Goal: Task Accomplishment & Management: Manage account settings

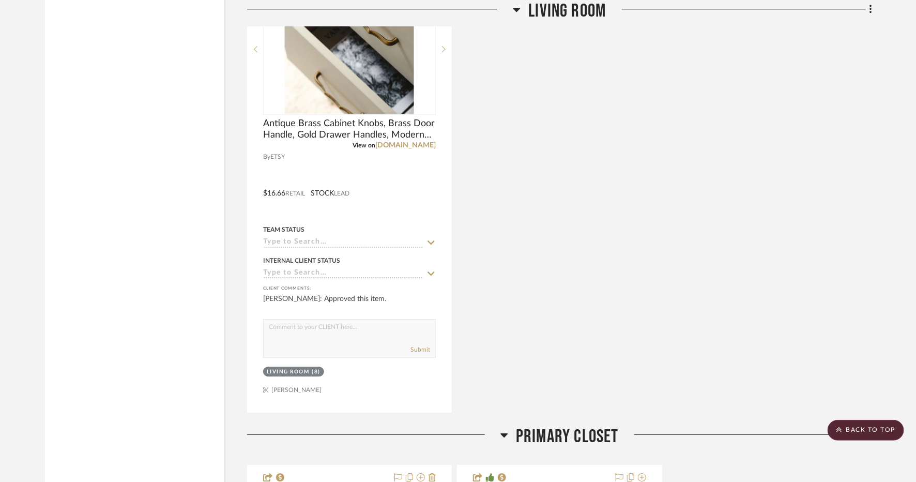
scroll to position [1357, 0]
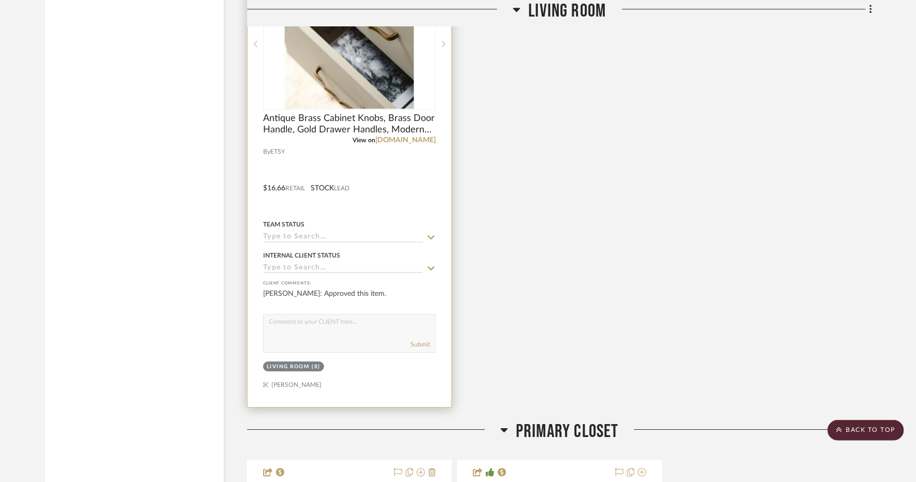
click at [356, 383] on div at bounding box center [350, 181] width 204 height 452
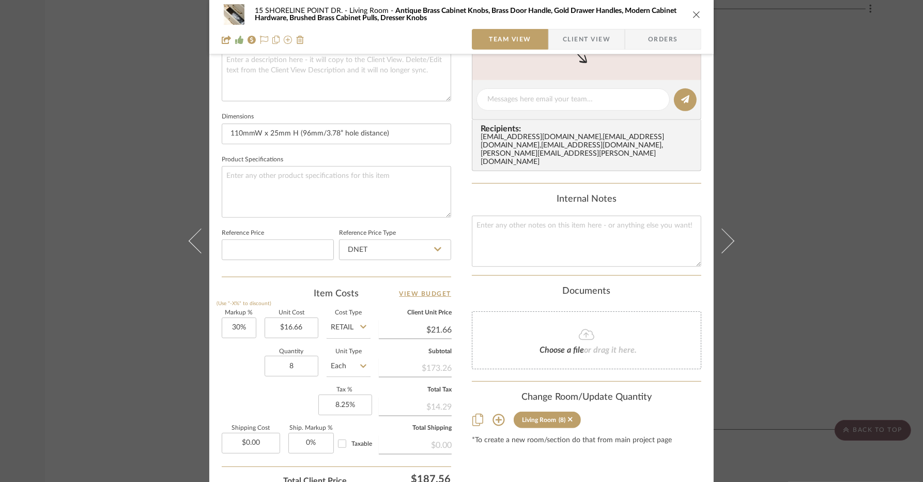
scroll to position [478, 0]
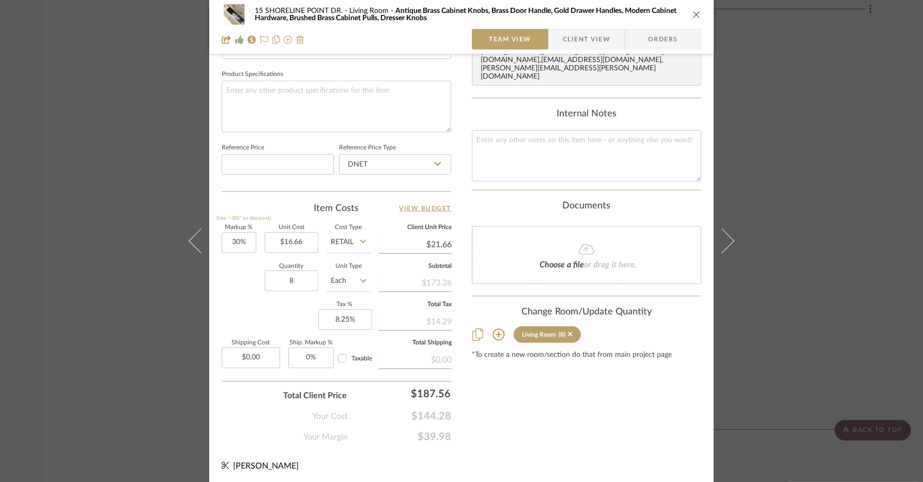
click at [699, 8] on div "15 SHORELINE POINT DR. Living Room Antique Brass Cabinet Knobs, Brass Door Hand…" at bounding box center [461, 27] width 504 height 54
click at [692, 12] on icon "close" at bounding box center [696, 14] width 8 height 8
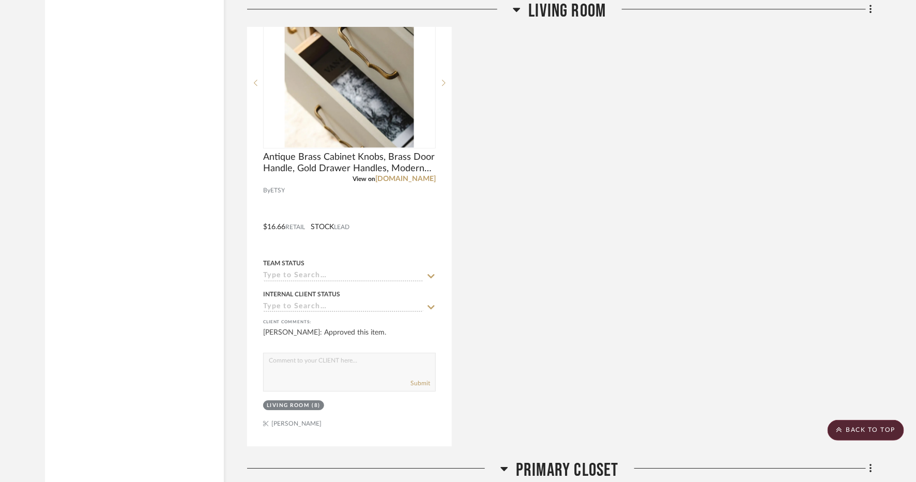
scroll to position [1311, 0]
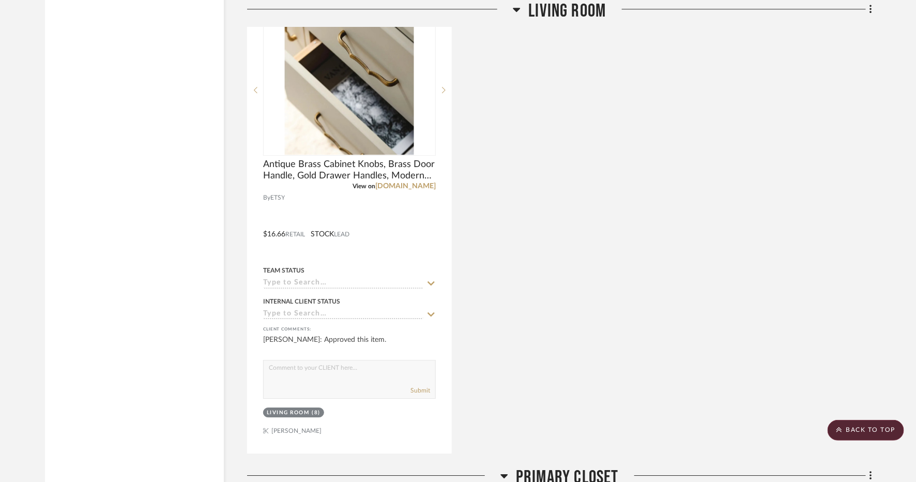
click at [568, 12] on span "Living Room" at bounding box center [567, 11] width 78 height 22
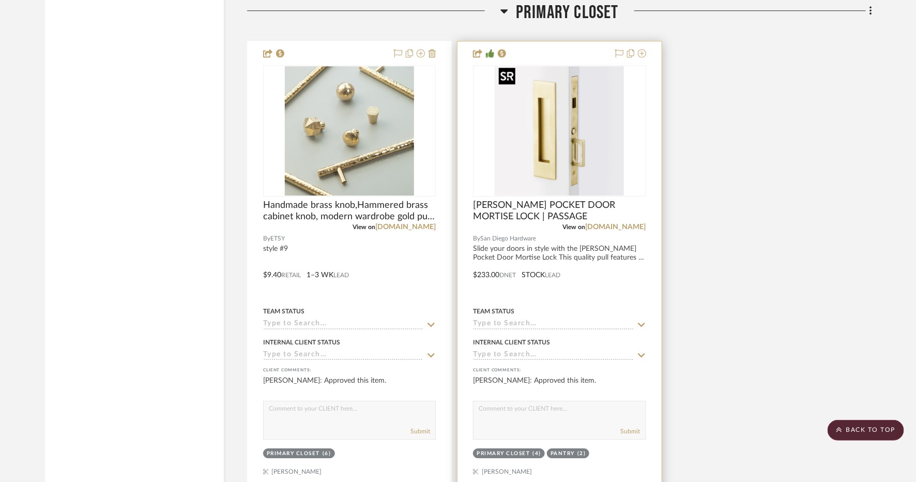
scroll to position [1318, 0]
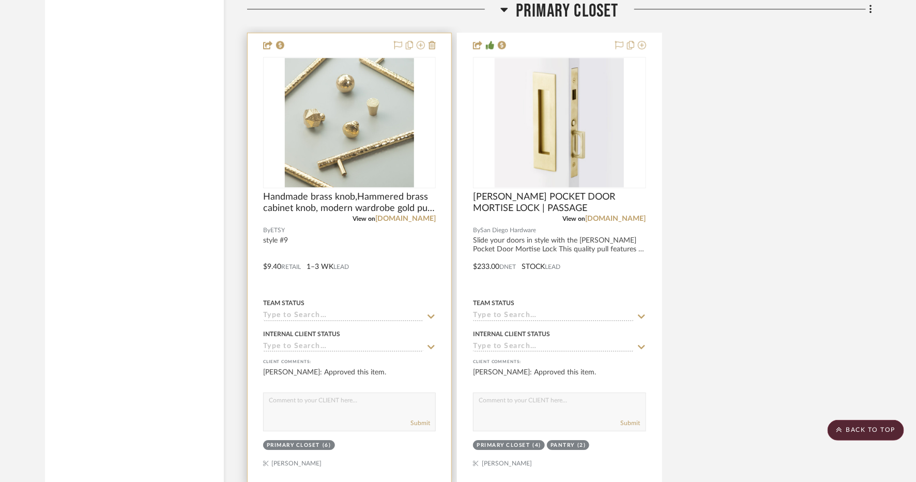
click at [357, 445] on div "Primary Closet (6)" at bounding box center [349, 446] width 175 height 14
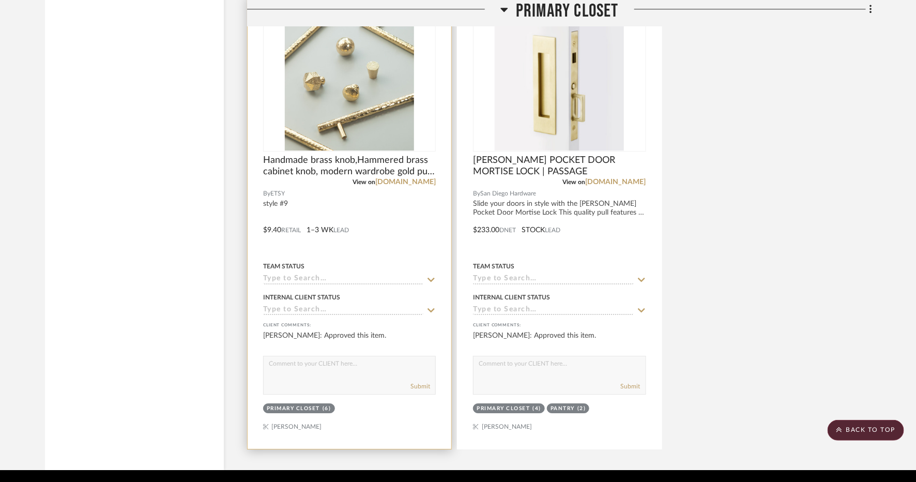
scroll to position [1386, 0]
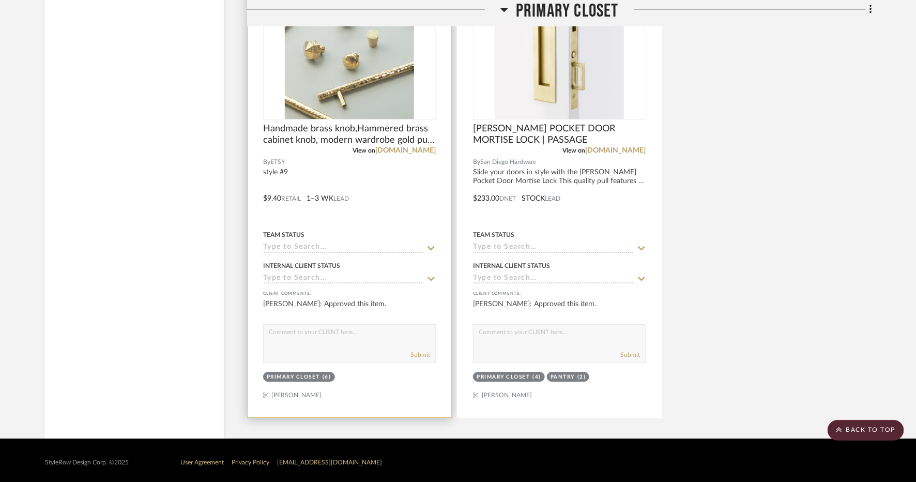
click at [388, 397] on div at bounding box center [350, 191] width 204 height 452
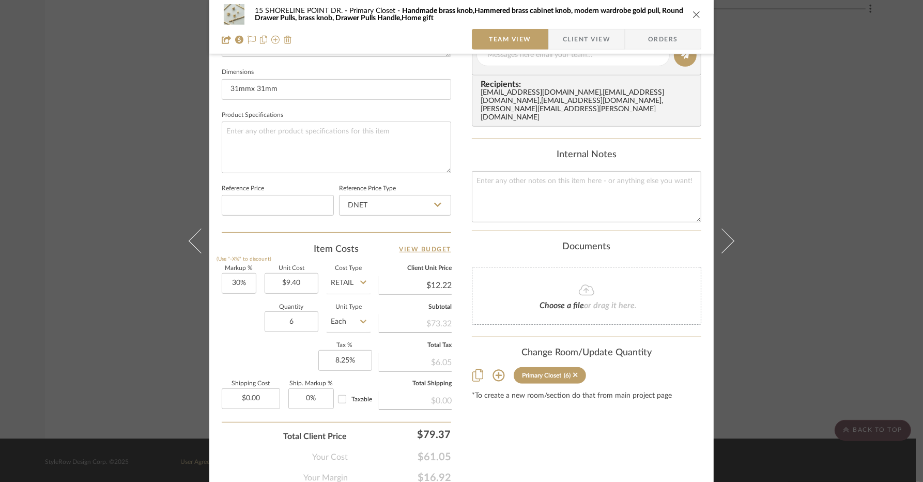
scroll to position [478, 0]
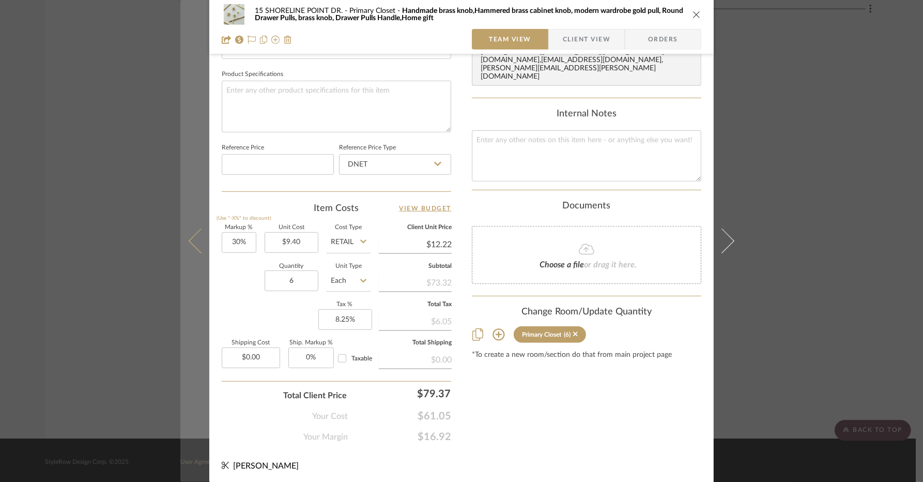
click at [193, 236] on icon at bounding box center [201, 240] width 25 height 25
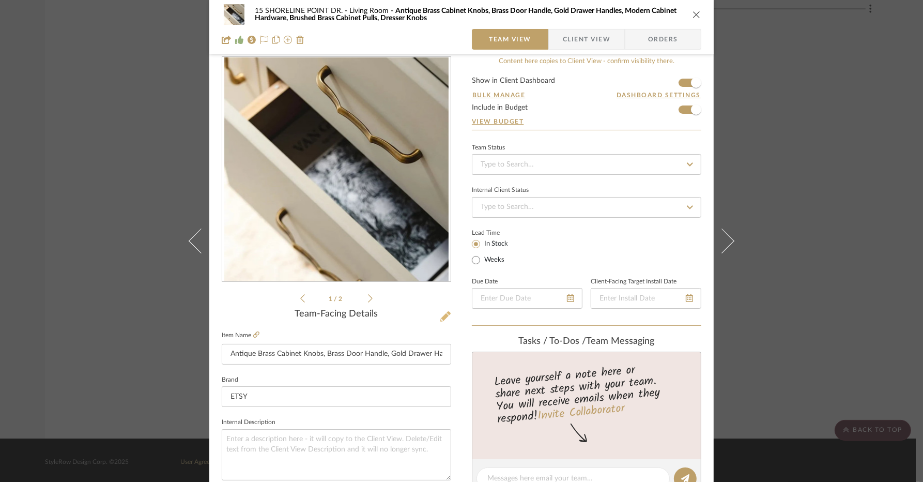
scroll to position [0, 0]
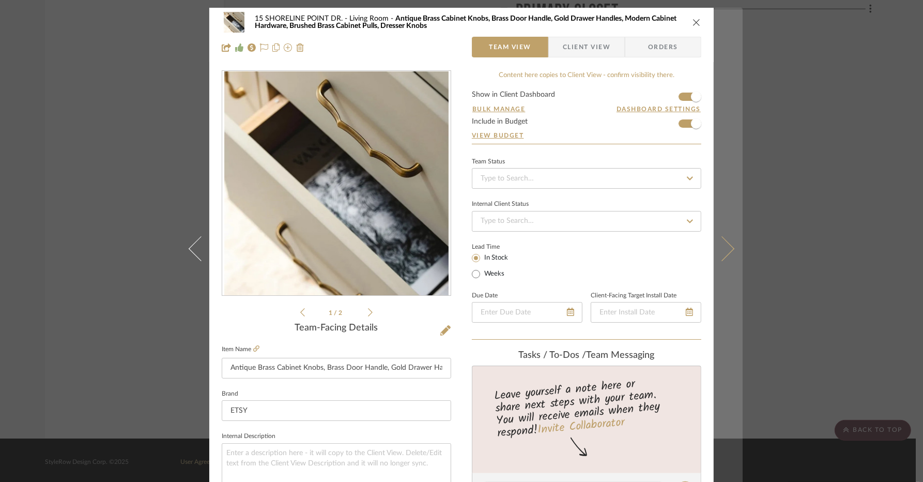
click at [723, 266] on button at bounding box center [728, 249] width 29 height 482
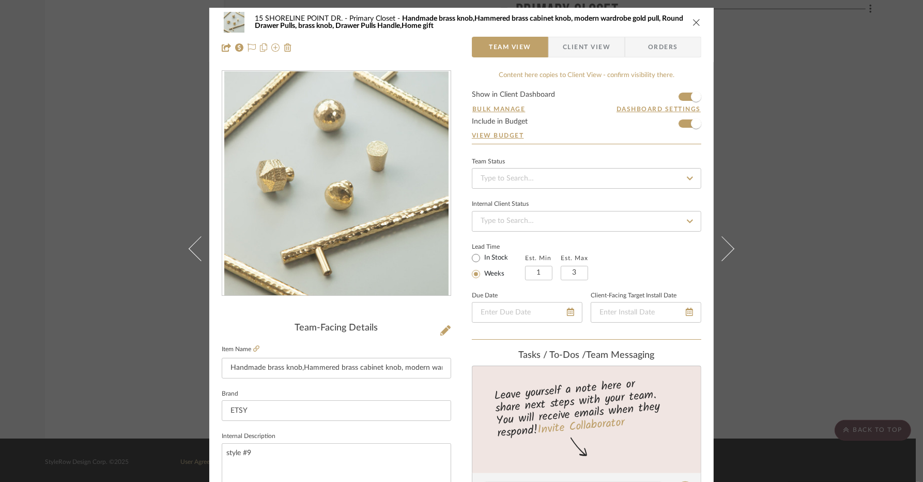
click at [692, 21] on icon "close" at bounding box center [696, 22] width 8 height 8
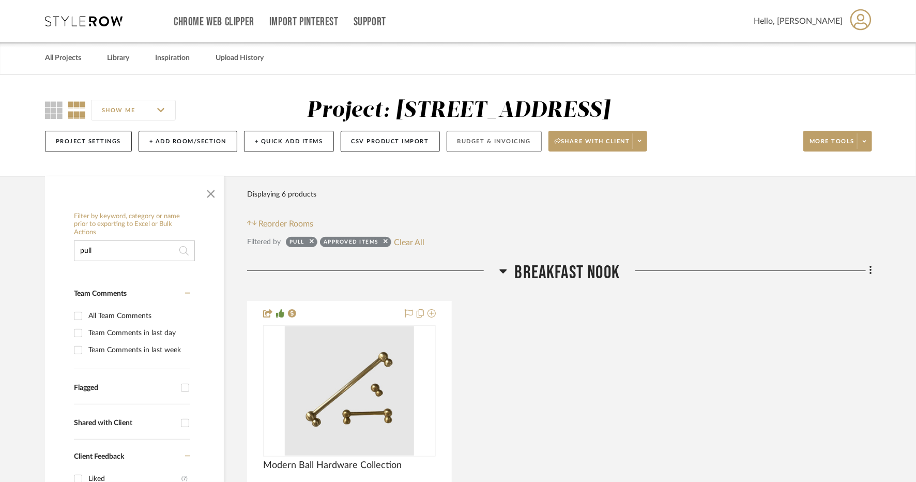
click at [483, 147] on button "Budget & Invoicing" at bounding box center [493, 141] width 95 height 21
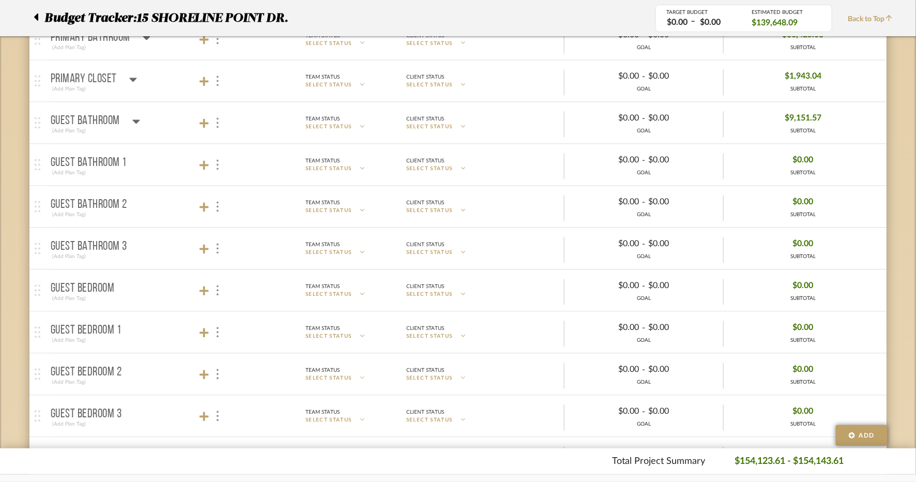
scroll to position [854, 0]
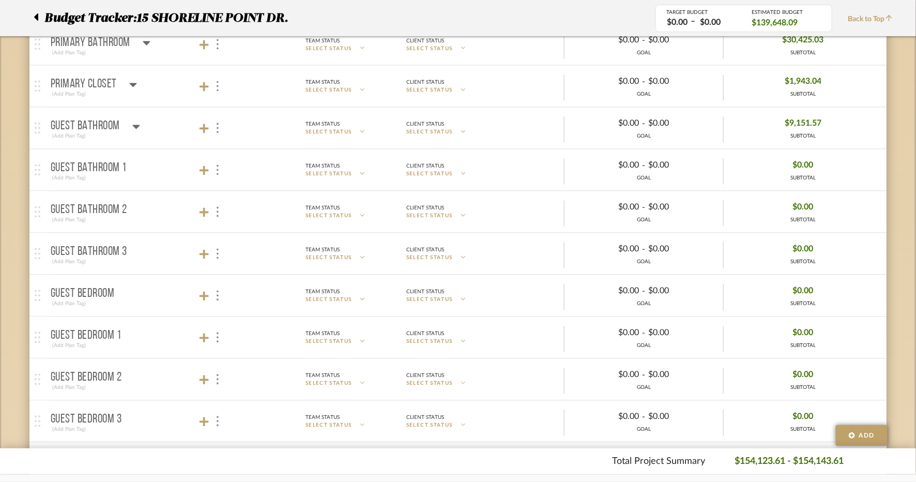
click at [97, 79] on p "Primary Closet" at bounding box center [84, 85] width 66 height 12
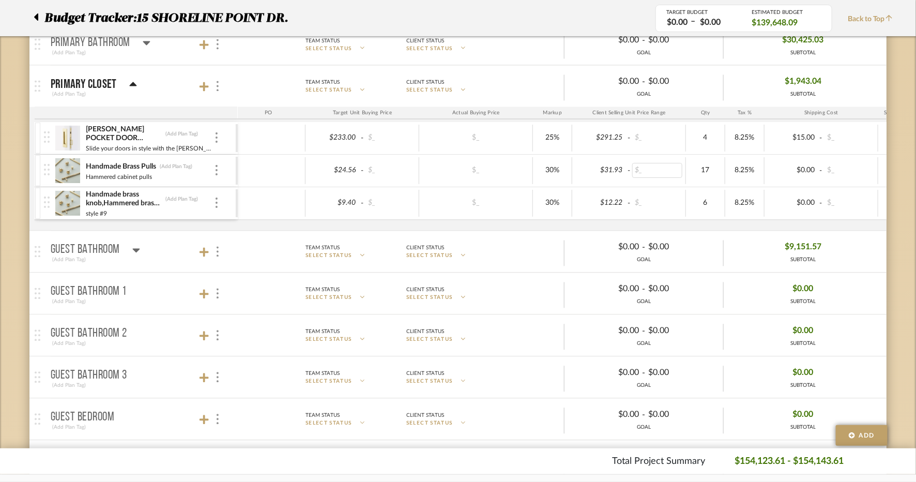
scroll to position [0, 0]
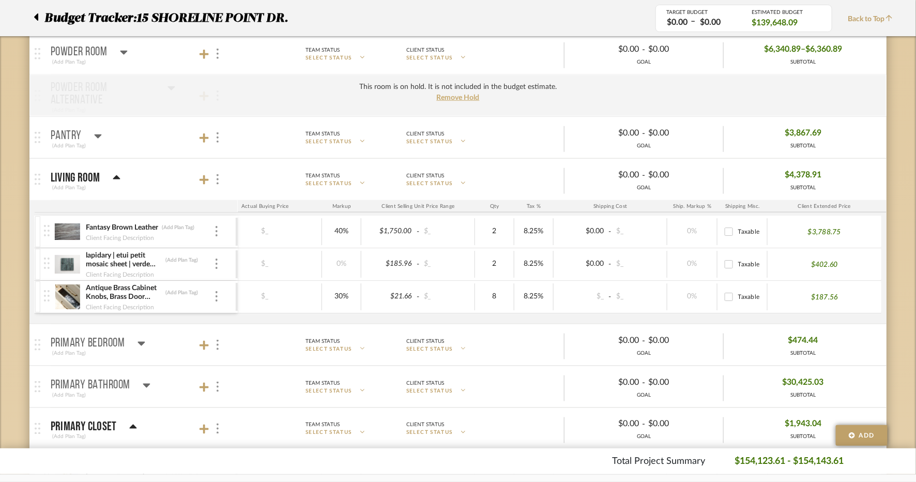
click at [68, 291] on img at bounding box center [67, 296] width 25 height 25
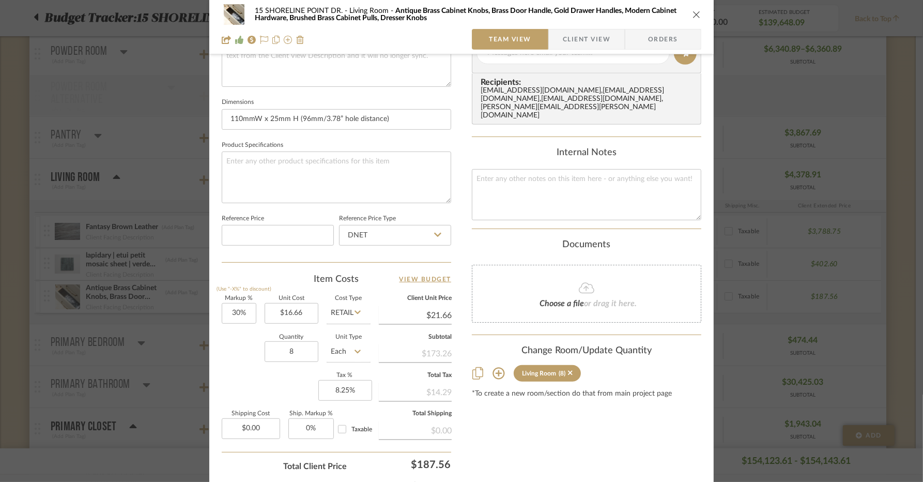
scroll to position [478, 0]
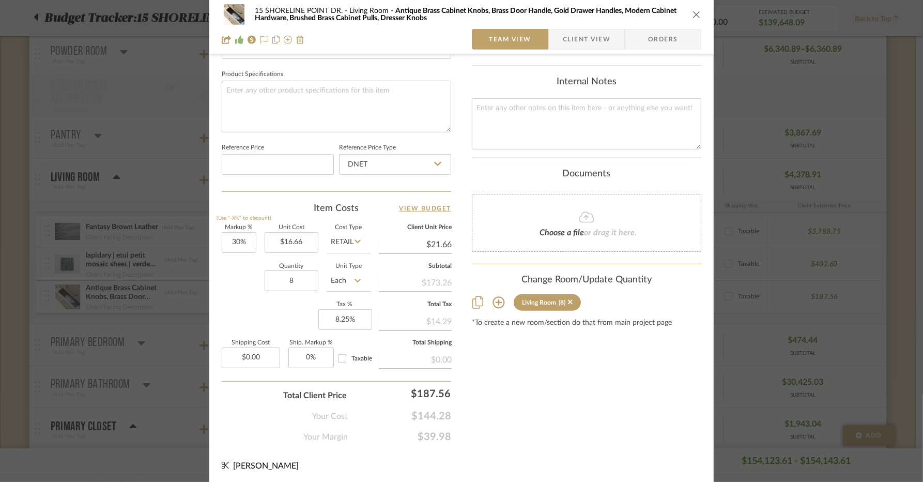
click at [662, 38] on span "Orders" at bounding box center [663, 39] width 53 height 21
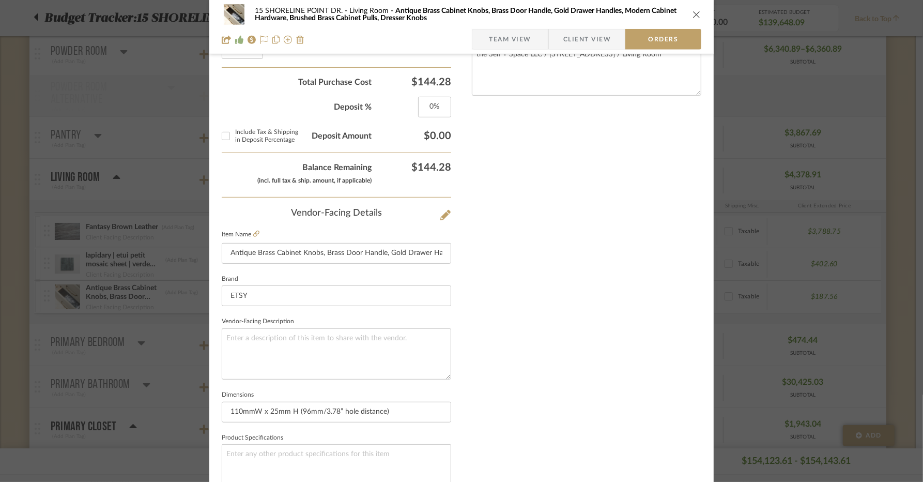
click at [693, 17] on icon "close" at bounding box center [696, 14] width 8 height 8
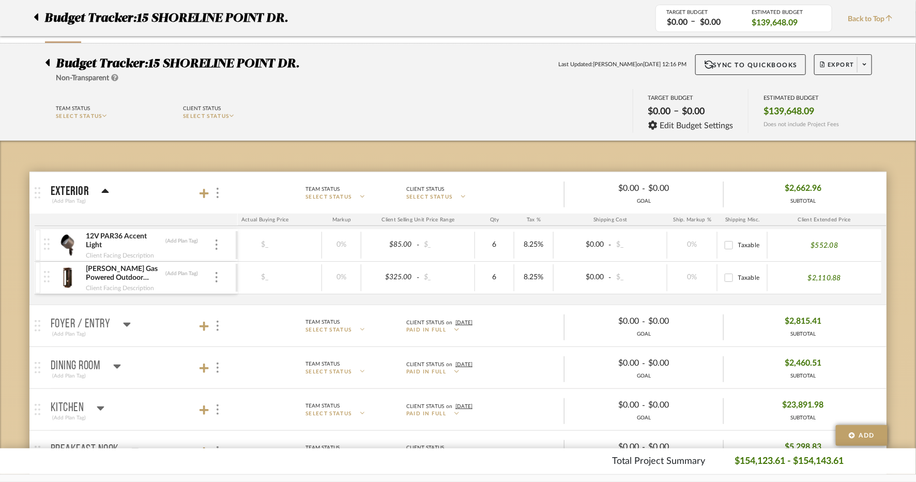
scroll to position [0, 0]
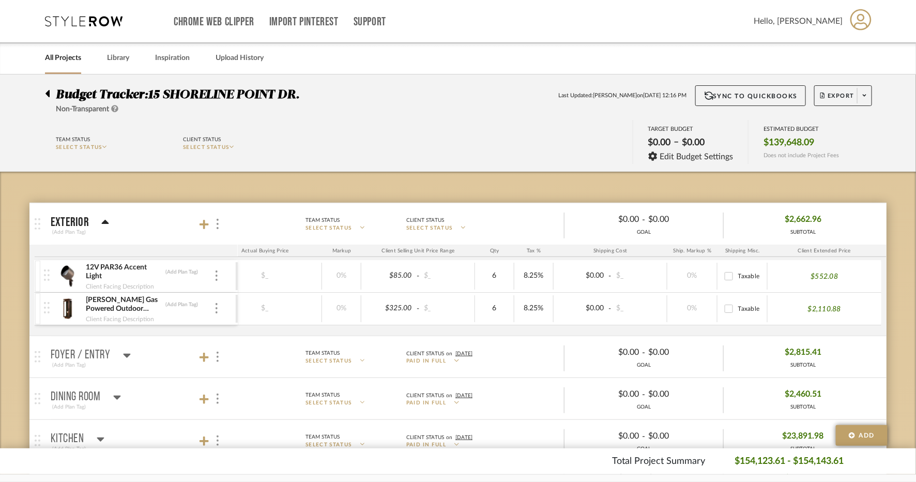
click at [71, 57] on link "All Projects" at bounding box center [63, 58] width 36 height 14
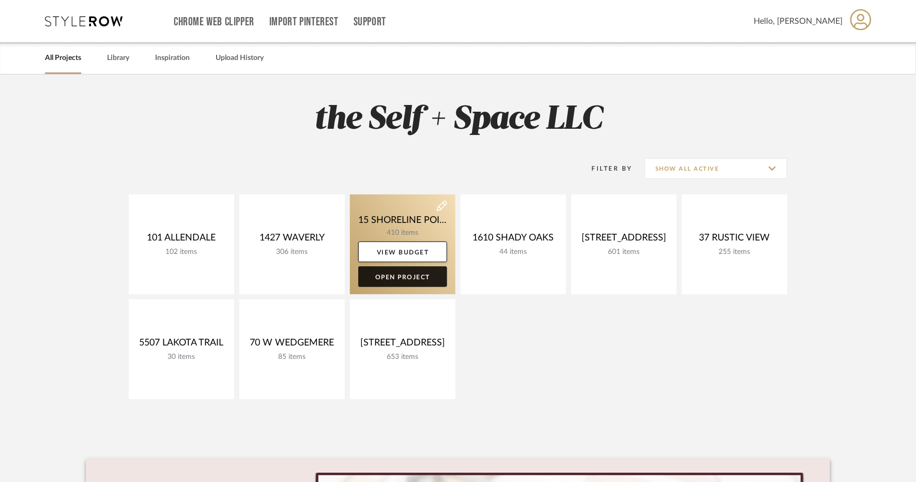
click at [416, 279] on link "Open Project" at bounding box center [402, 276] width 89 height 21
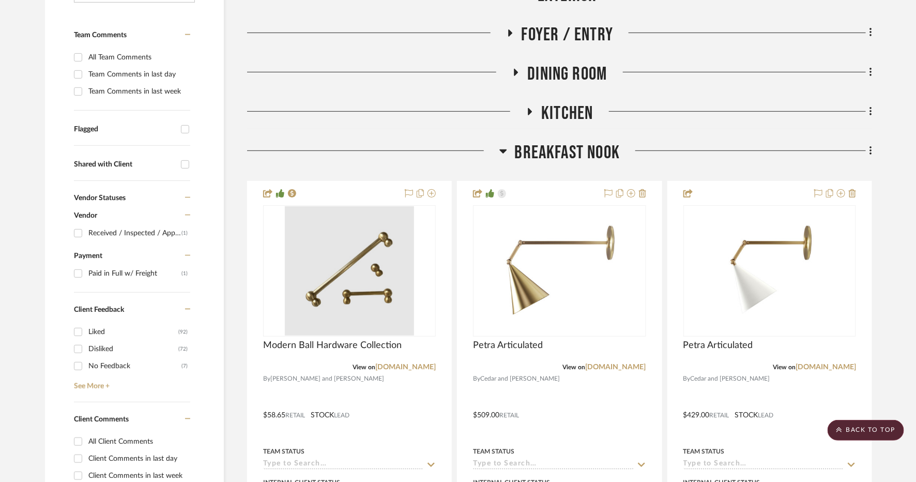
scroll to position [248, 0]
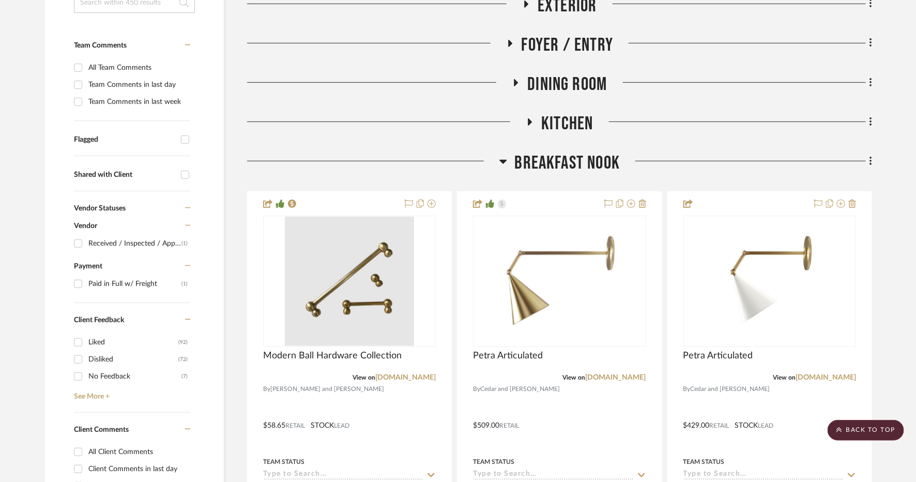
click at [564, 166] on span "Breakfast Nook" at bounding box center [567, 163] width 105 height 22
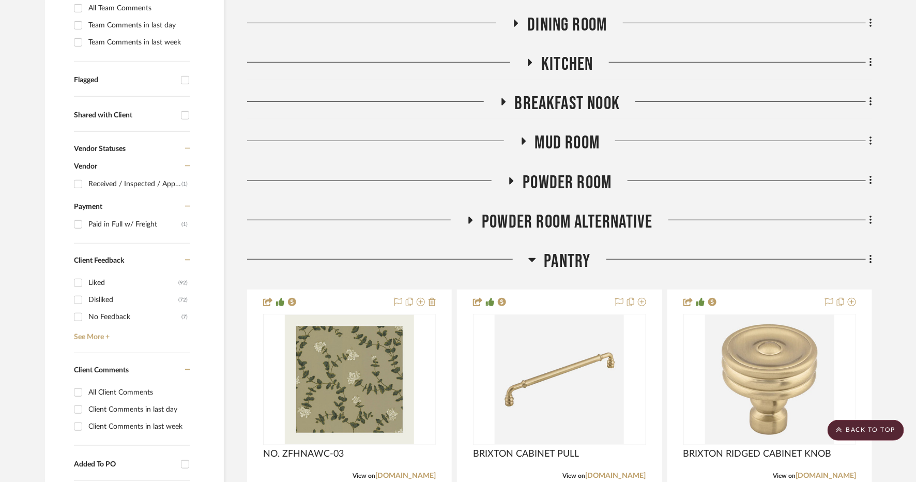
click at [559, 261] on span "Pantry" at bounding box center [567, 261] width 47 height 22
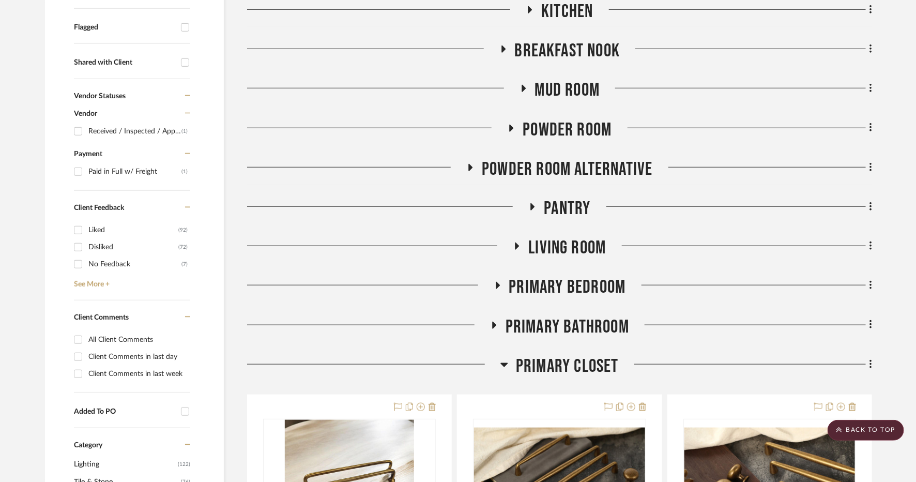
scroll to position [369, 0]
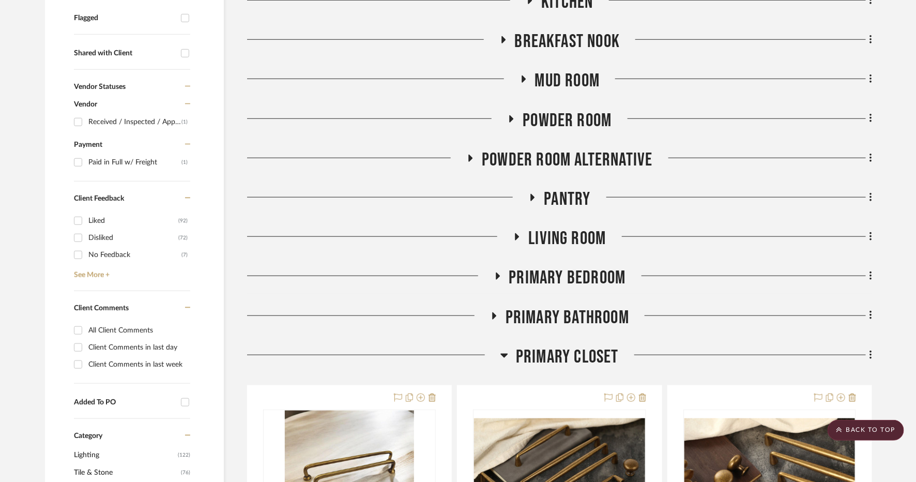
click at [561, 235] on span "Living Room" at bounding box center [567, 238] width 78 height 22
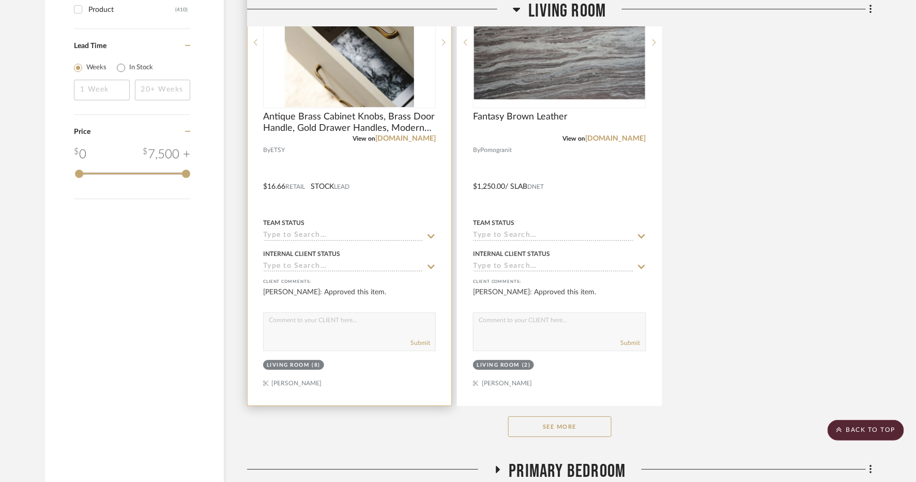
scroll to position [1625, 0]
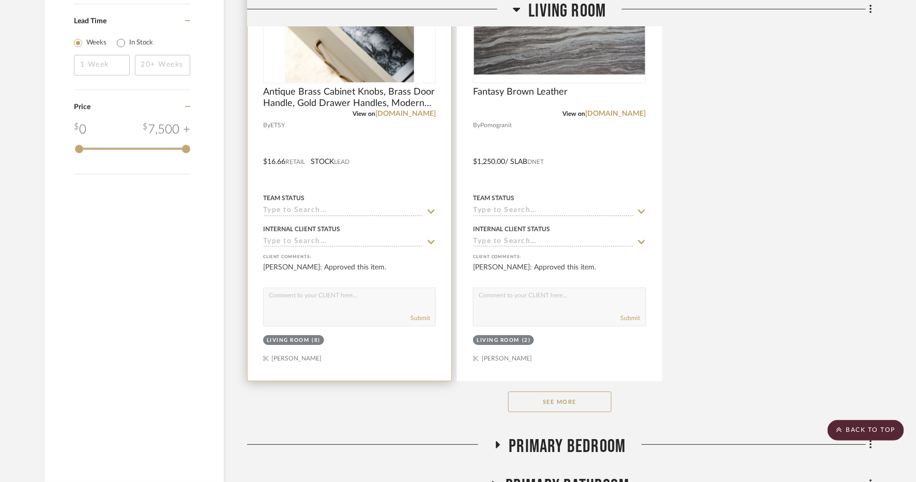
click at [365, 206] on input at bounding box center [343, 211] width 160 height 10
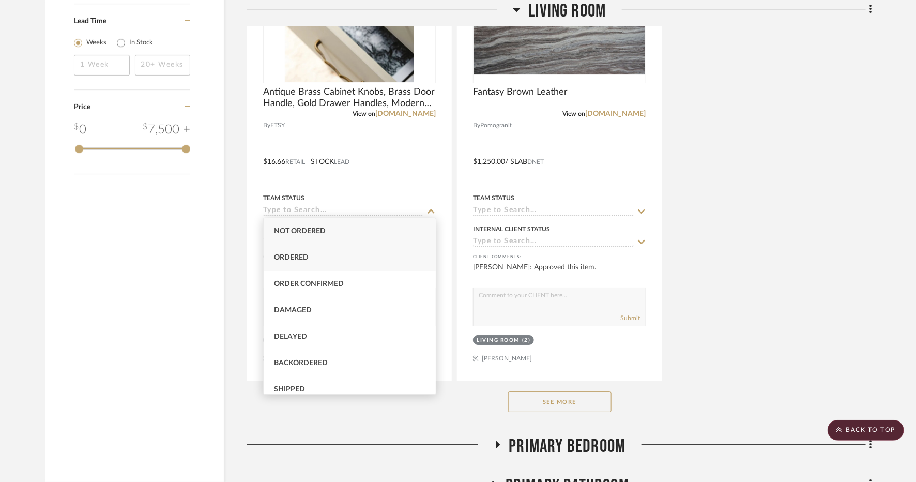
click at [327, 266] on div "Ordered" at bounding box center [350, 257] width 172 height 26
type input "[DATE]"
type input "Ordered"
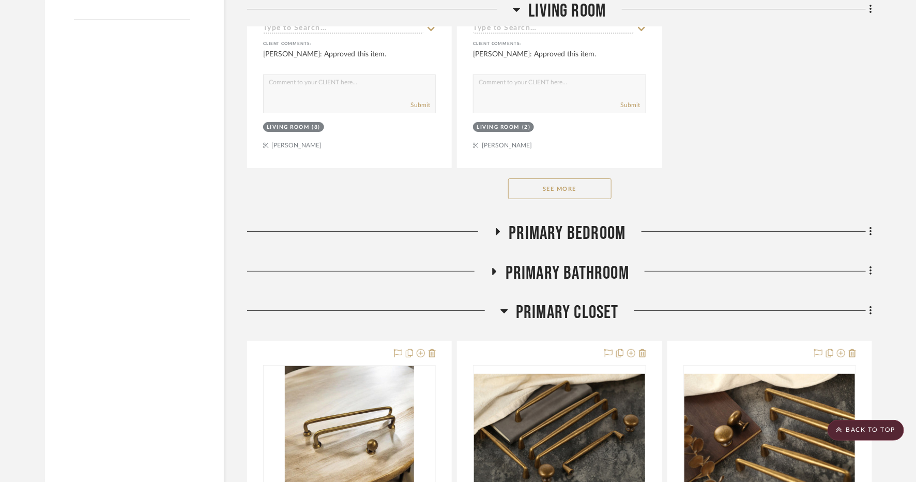
scroll to position [1846, 0]
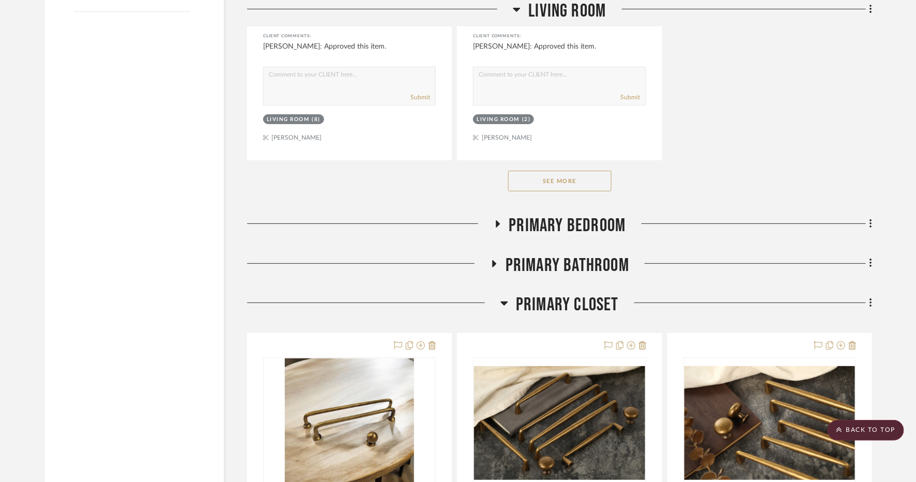
click at [553, 19] on span "Living Room" at bounding box center [567, 11] width 78 height 22
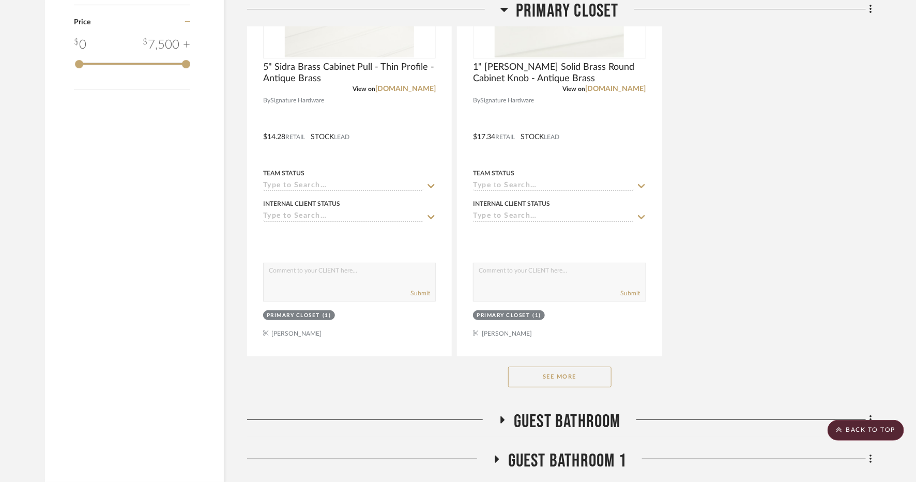
scroll to position [1843, 0]
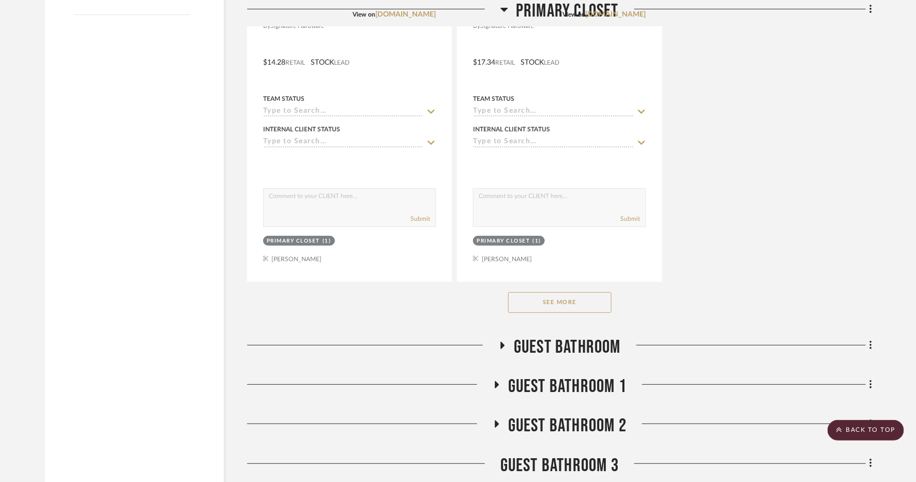
click at [574, 305] on button "See More" at bounding box center [559, 302] width 103 height 21
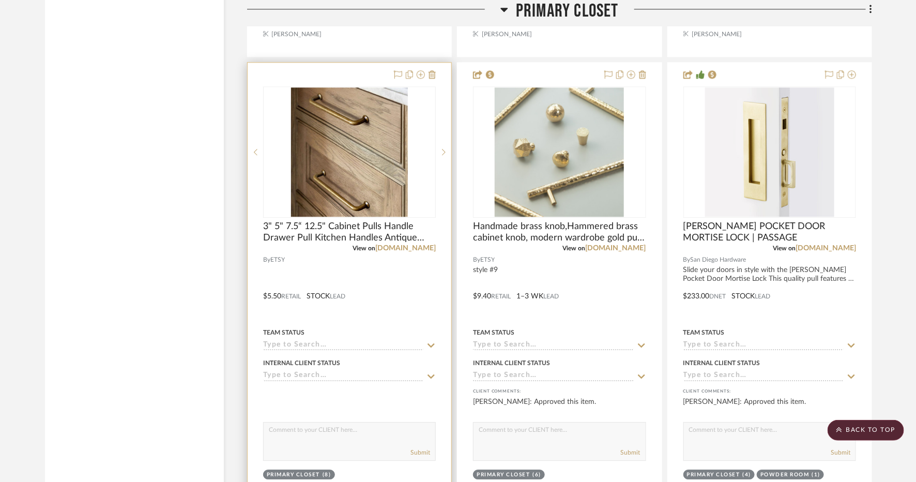
scroll to position [2991, 0]
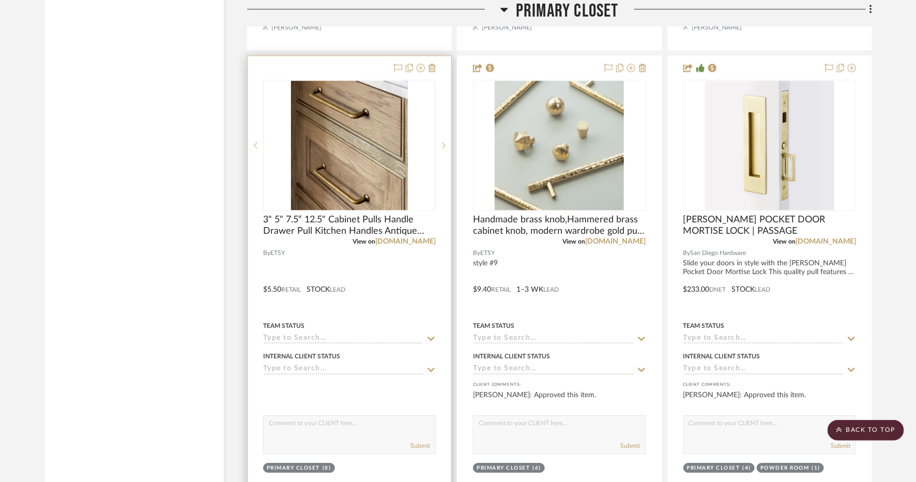
click at [394, 334] on input at bounding box center [343, 339] width 160 height 10
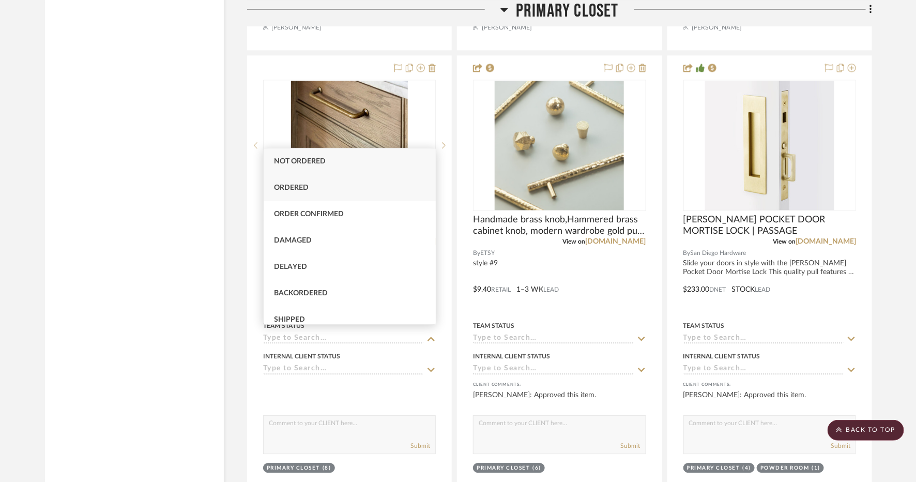
click at [354, 193] on div "Ordered" at bounding box center [350, 188] width 172 height 26
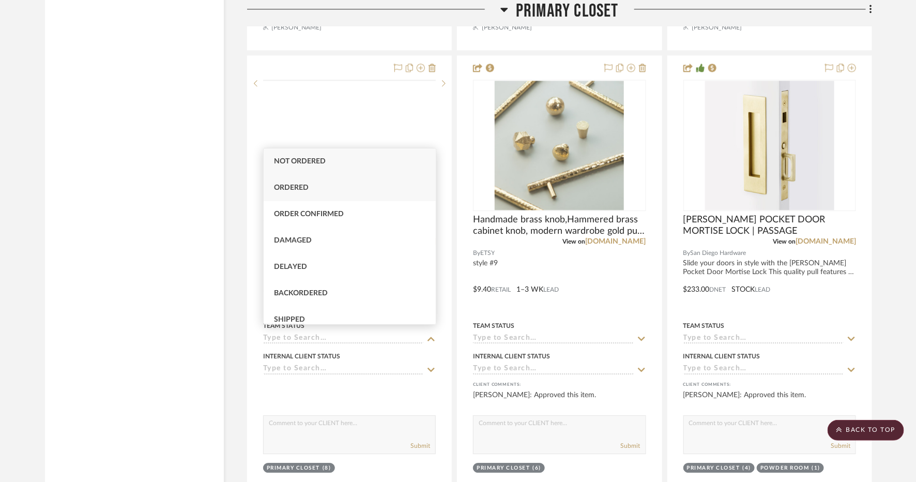
type input "[DATE]"
type input "Ordered"
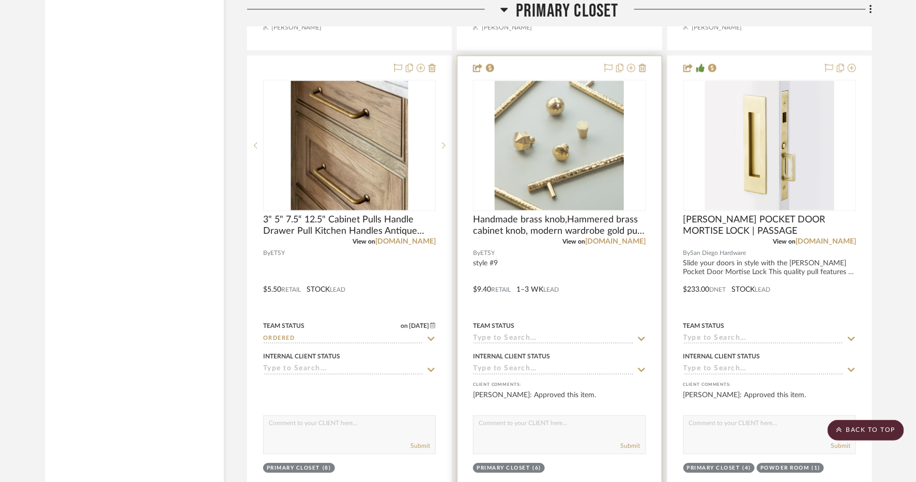
click at [520, 334] on input at bounding box center [553, 339] width 160 height 10
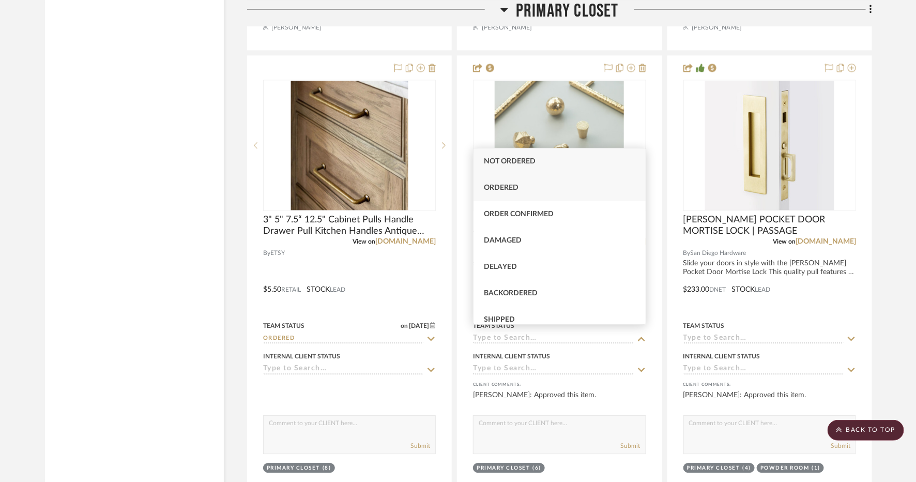
click at [535, 191] on div "Ordered" at bounding box center [559, 188] width 172 height 26
type input "[DATE]"
type input "Ordered"
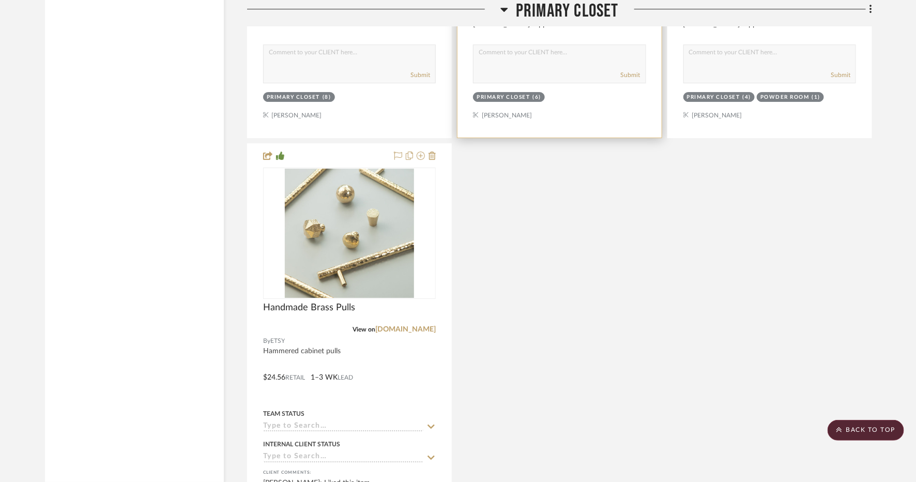
scroll to position [3362, 0]
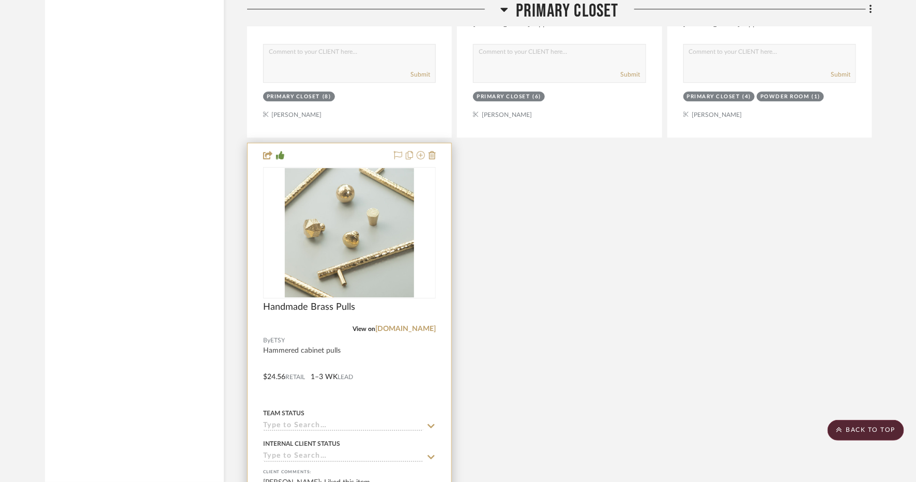
click at [363, 421] on input at bounding box center [343, 426] width 160 height 10
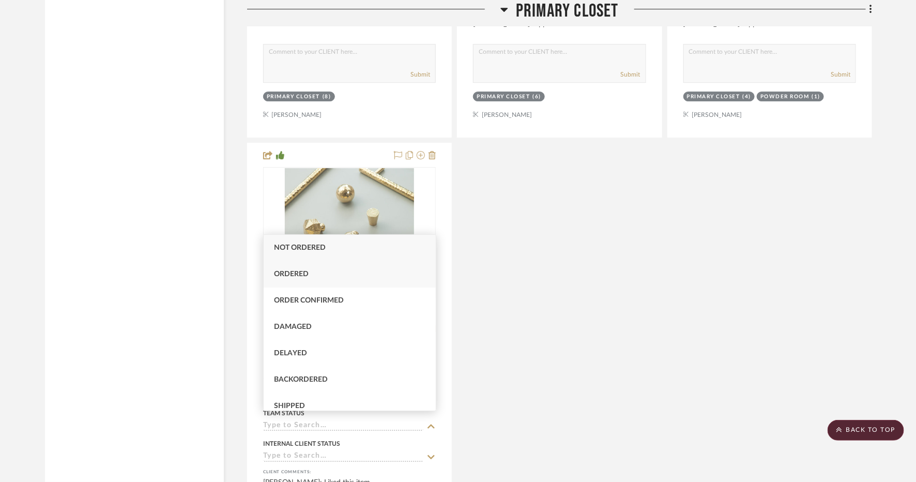
click at [341, 279] on div "Ordered" at bounding box center [350, 274] width 172 height 26
type input "[DATE]"
type input "Ordered"
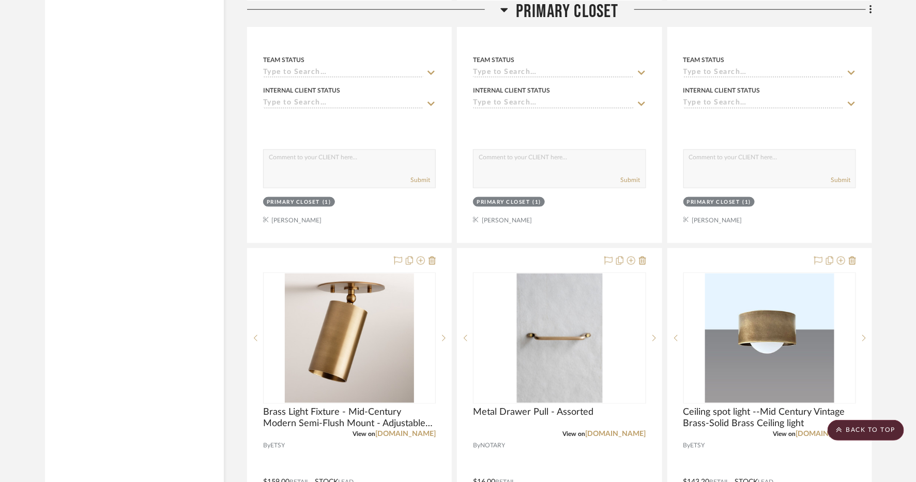
scroll to position [2319, 0]
